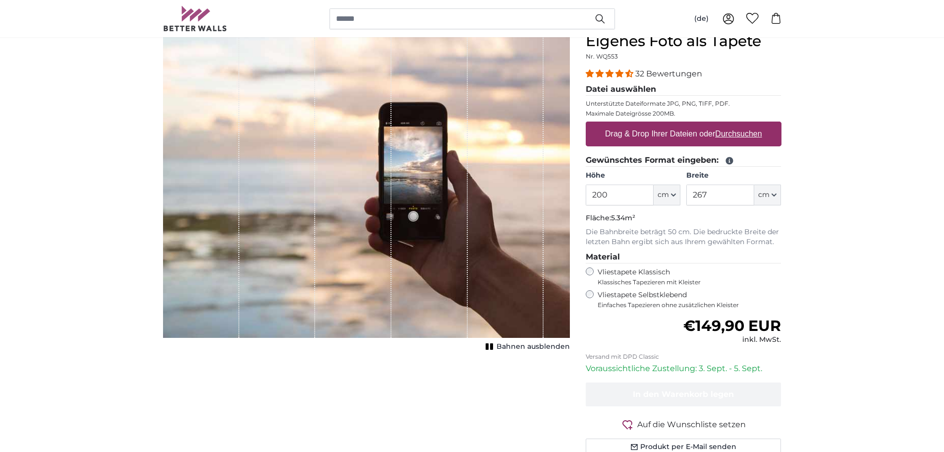
scroll to position [99, 0]
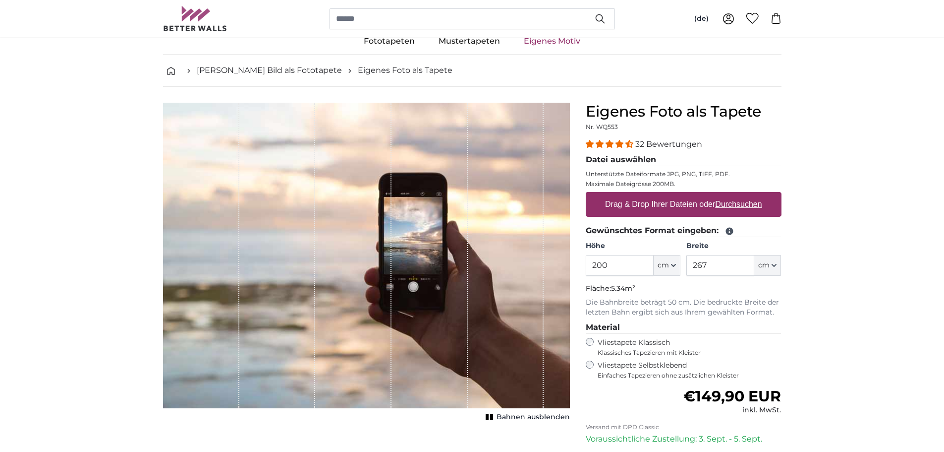
scroll to position [149, 0]
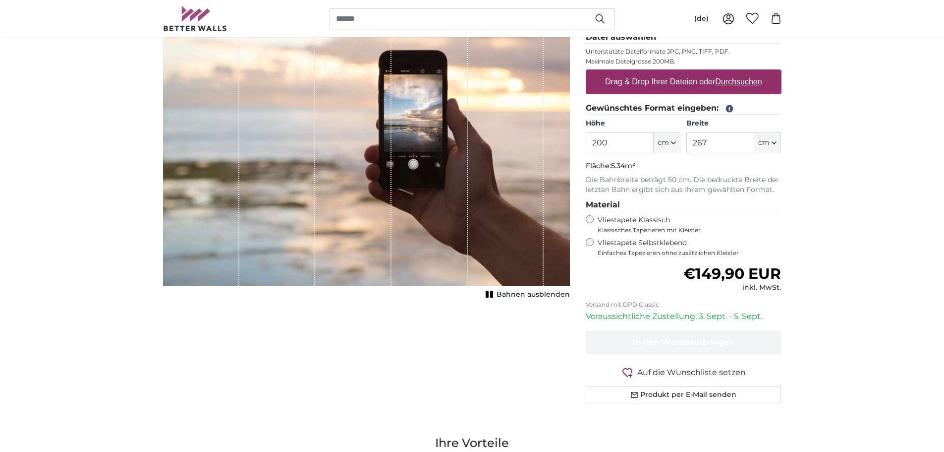
click at [748, 81] on u "Durchsuchen" at bounding box center [738, 81] width 47 height 8
click at [748, 72] on input "Drag & Drop Ihrer Dateien oder Durchsuchen" at bounding box center [684, 70] width 196 height 3
click at [706, 78] on label "Drag & Drop Ihrer Dateien oder Durchsuchen" at bounding box center [683, 82] width 165 height 20
click at [706, 72] on input "Drag & Drop Ihrer Dateien oder Durchsuchen" at bounding box center [684, 70] width 196 height 3
type input "**********"
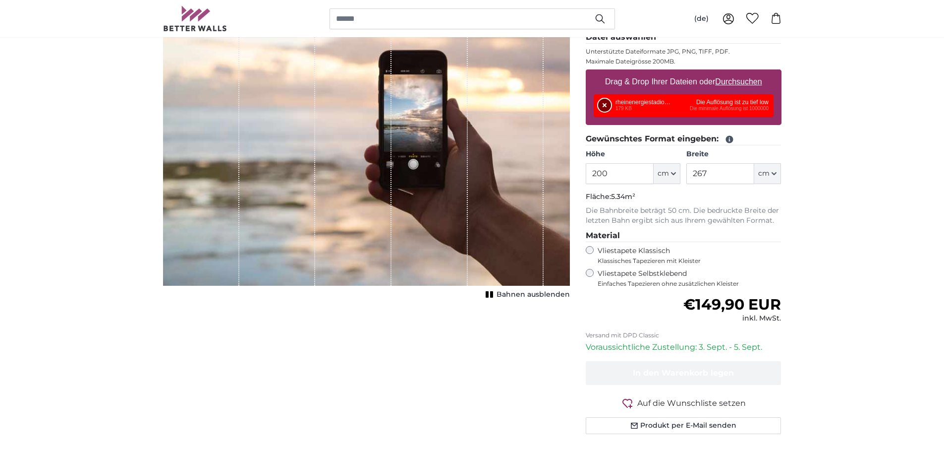
click at [608, 104] on button "Entfernen" at bounding box center [604, 105] width 13 height 13
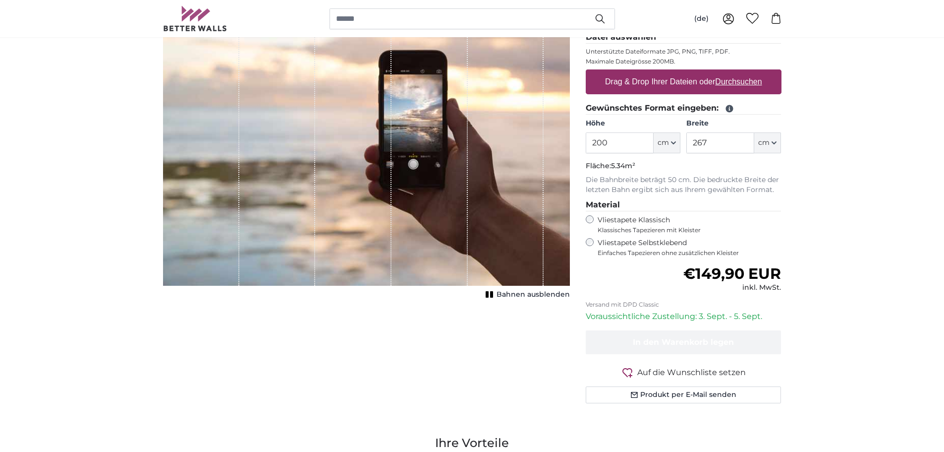
click at [729, 82] on u "Durchsuchen" at bounding box center [738, 81] width 47 height 8
click at [729, 72] on input "Drag & Drop Ihrer Dateien oder Durchsuchen" at bounding box center [684, 70] width 196 height 3
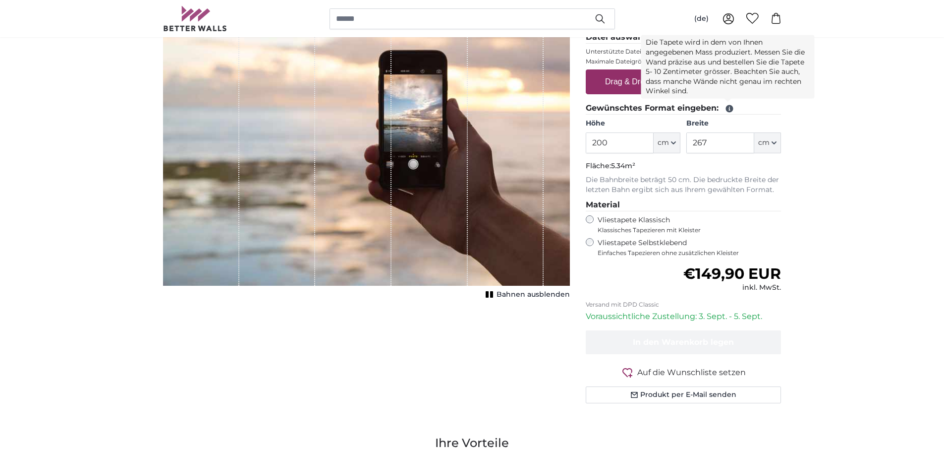
click at [727, 108] on icon at bounding box center [729, 108] width 7 height 7
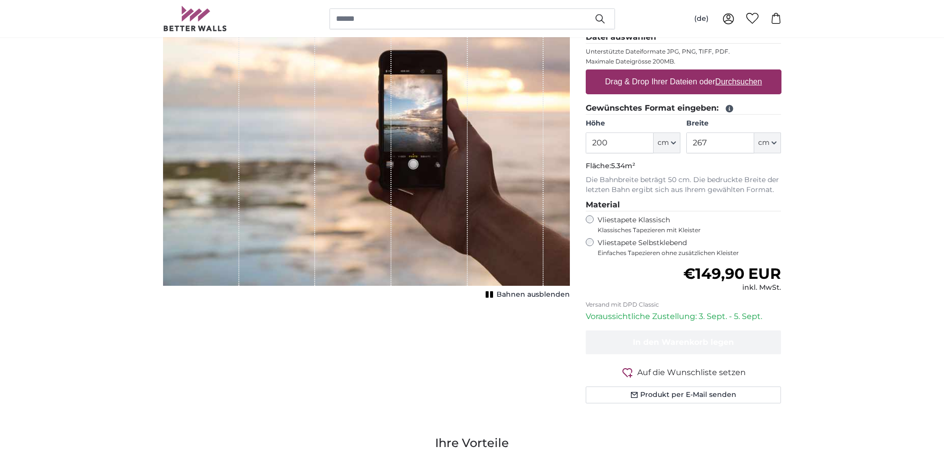
click at [727, 108] on icon at bounding box center [729, 108] width 7 height 7
click at [728, 109] on icon at bounding box center [729, 108] width 7 height 7
click at [638, 92] on div "Drag & Drop Ihrer Dateien oder Durchsuchen" at bounding box center [684, 81] width 196 height 25
click at [586, 69] on input "Drag & Drop Ihrer Dateien oder Durchsuchen" at bounding box center [684, 70] width 196 height 3
type input "**********"
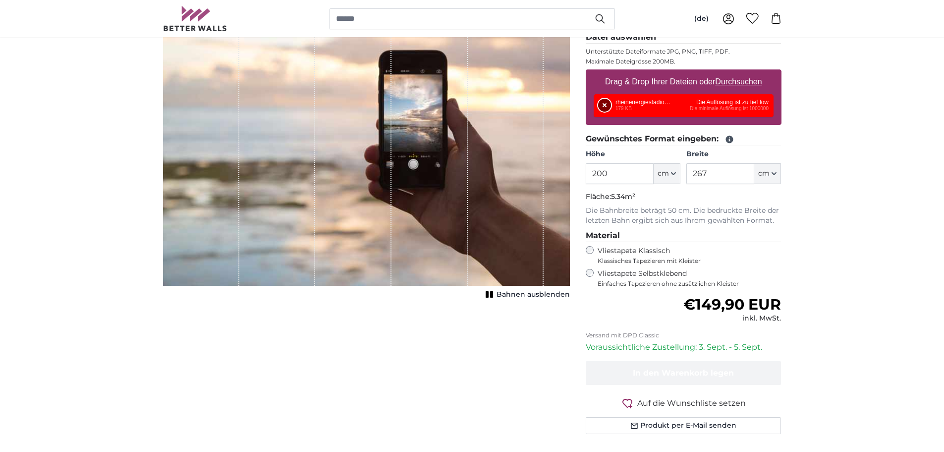
click at [603, 107] on button "Entfernen" at bounding box center [604, 105] width 13 height 13
